Goal: Task Accomplishment & Management: Manage account settings

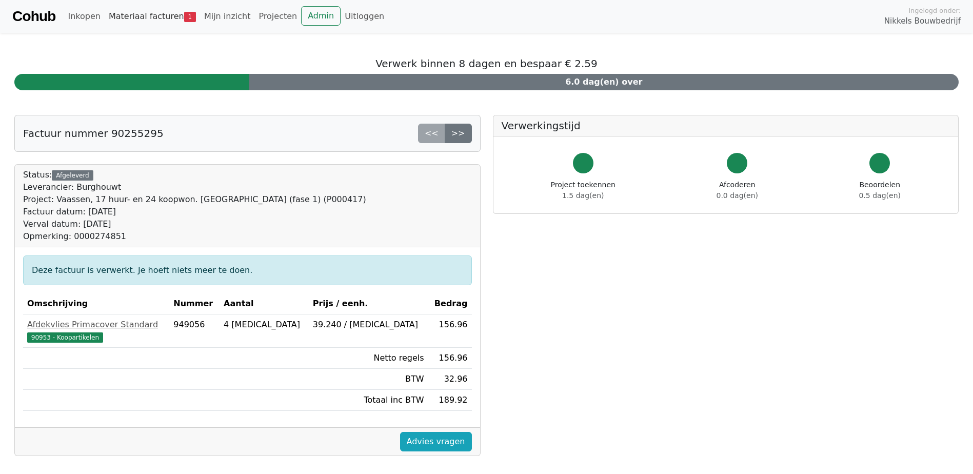
click at [154, 19] on link "Materiaal facturen 1" at bounding box center [152, 16] width 95 height 21
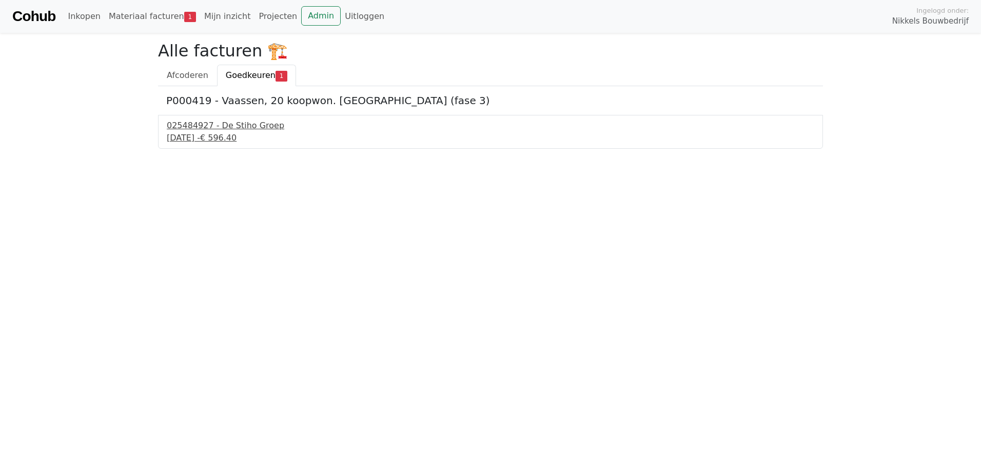
click at [226, 127] on div "025484927 - De Stiho Groep" at bounding box center [490, 126] width 647 height 12
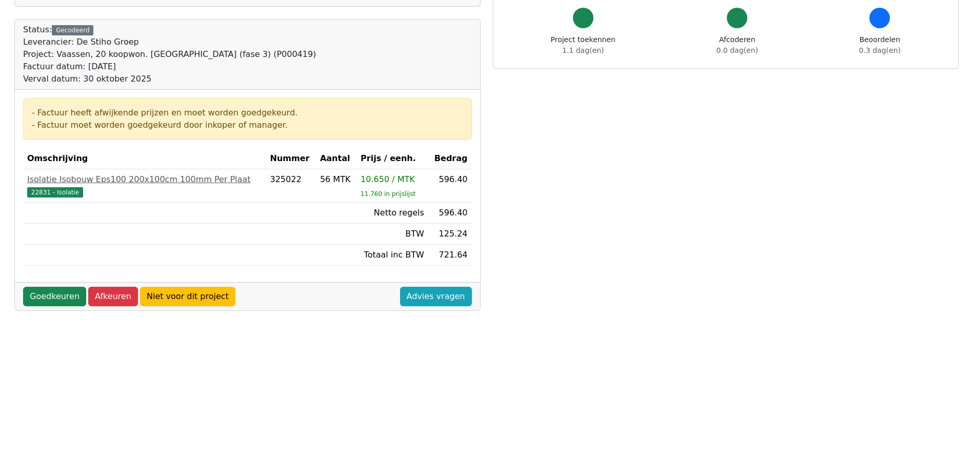
scroll to position [154, 0]
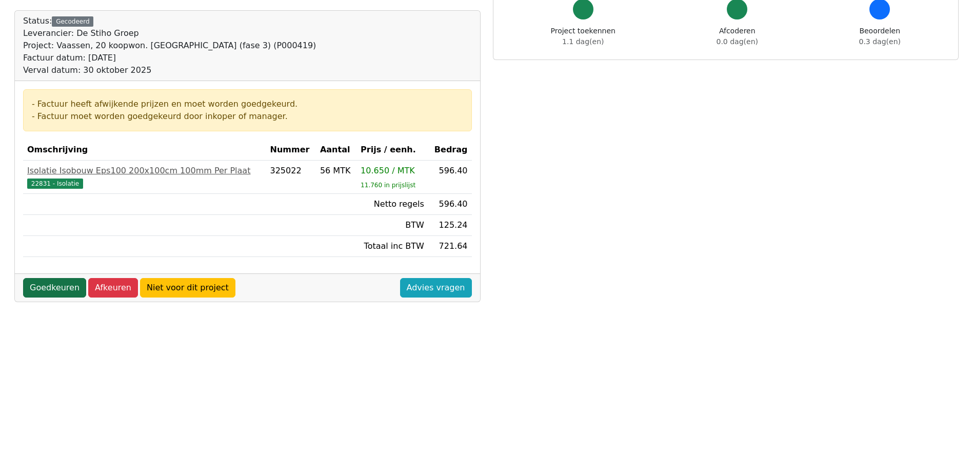
click at [51, 289] on link "Goedkeuren" at bounding box center [54, 287] width 63 height 19
